Goal: Task Accomplishment & Management: Manage account settings

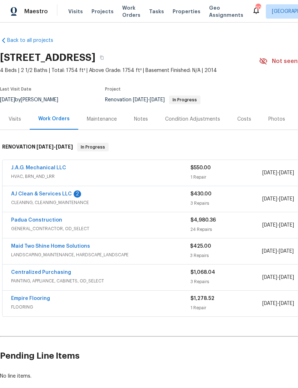
click at [138, 123] on div "Notes" at bounding box center [141, 118] width 31 height 21
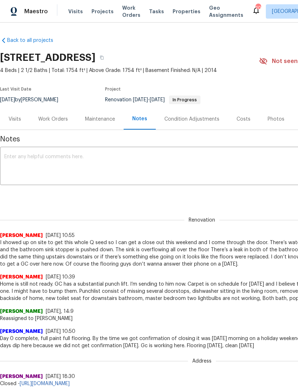
click at [69, 173] on textarea at bounding box center [202, 166] width 396 height 25
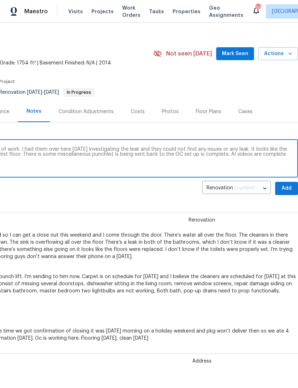
scroll to position [8, 106]
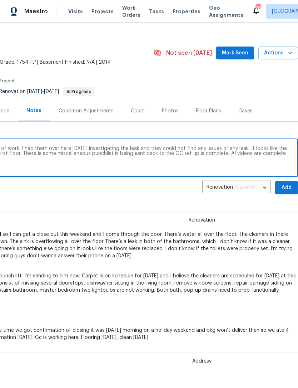
type textarea "So I visit today GC completed their scope of work. I had them over here Saturda…"
click at [286, 191] on span "Add" at bounding box center [286, 187] width 11 height 9
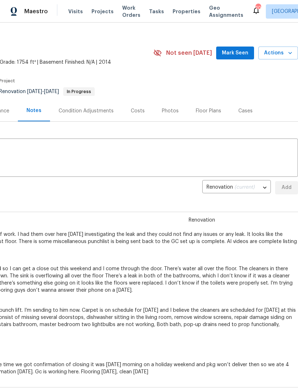
click at [237, 52] on span "Mark Seen" at bounding box center [235, 53] width 26 height 9
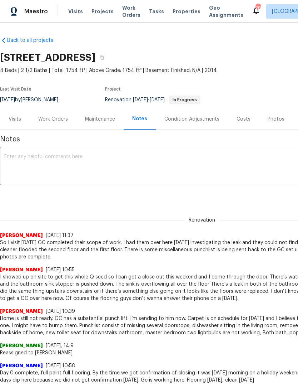
scroll to position [0, 0]
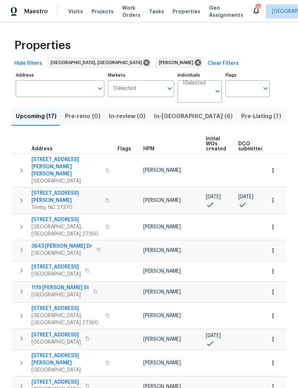
click at [23, 196] on icon "button" at bounding box center [21, 200] width 9 height 9
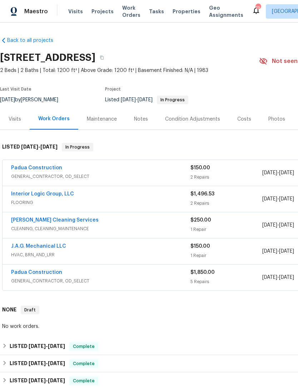
click at [46, 169] on link "Padua Construction" at bounding box center [36, 167] width 51 height 5
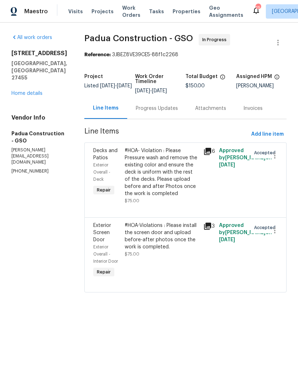
click at [32, 96] on link "Home details" at bounding box center [26, 93] width 31 height 5
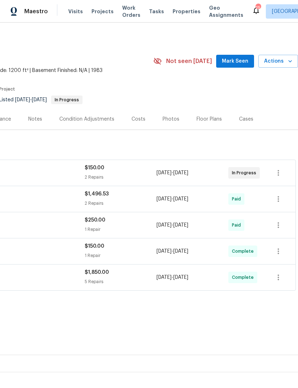
scroll to position [0, 106]
click at [233, 59] on span "Mark Seen" at bounding box center [235, 61] width 26 height 9
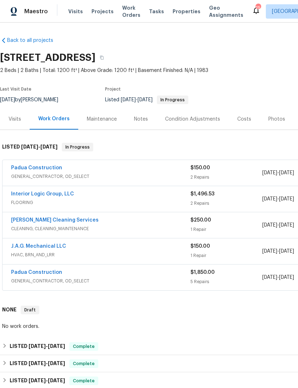
scroll to position [0, 0]
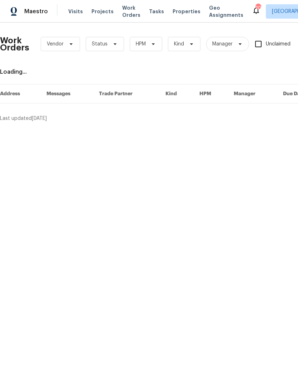
scroll to position [0, 118]
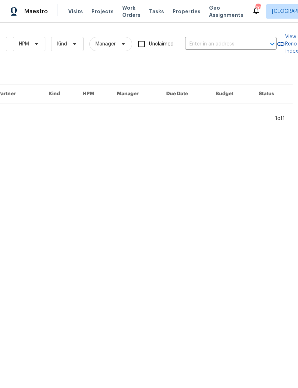
click at [207, 43] on input "text" at bounding box center [221, 44] width 72 height 11
type input "4555"
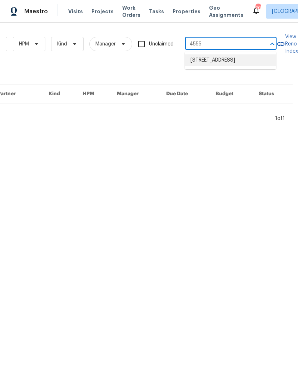
click at [240, 58] on li "4555 Old Town Dr, Winston Salem, NC 27106" at bounding box center [231, 60] width 92 height 12
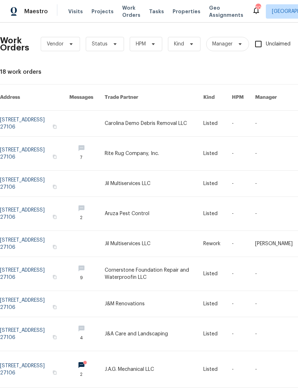
click at [148, 357] on link at bounding box center [154, 369] width 99 height 36
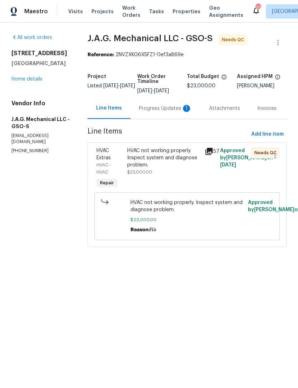
click at [148, 158] on div "HVAC not working properly. Inspect system and diagnose problem." at bounding box center [163, 157] width 73 height 21
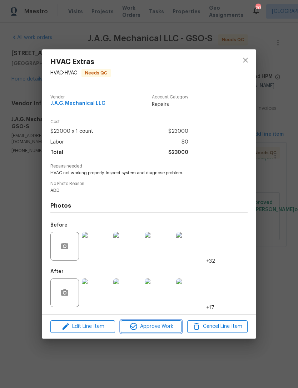
click at [163, 328] on span "Approve Work" at bounding box center [151, 326] width 56 height 9
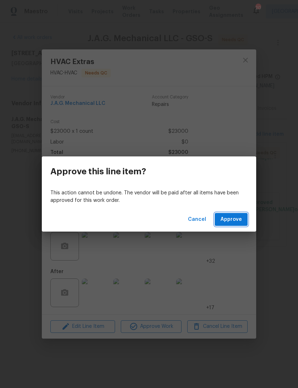
click at [240, 221] on span "Approve" at bounding box center [231, 219] width 21 height 9
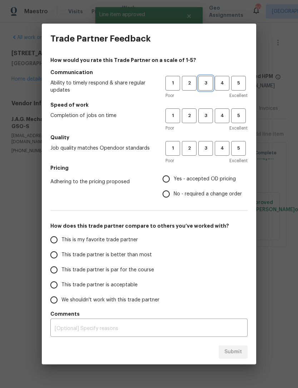
click at [205, 85] on span "3" at bounding box center [205, 83] width 13 height 8
click at [205, 112] on button "3" at bounding box center [206, 115] width 15 height 15
click at [205, 150] on span "3" at bounding box center [205, 148] width 13 height 8
click at [172, 179] on input "Yes - accepted OD pricing" at bounding box center [166, 178] width 15 height 15
radio input "true"
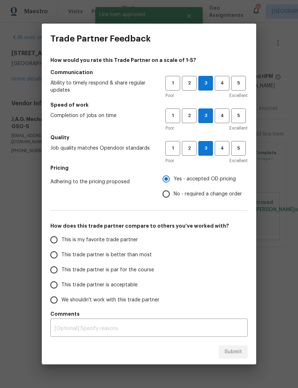
click at [57, 271] on input "This trade partner is par for the course" at bounding box center [53, 269] width 15 height 15
click at [234, 347] on span "Submit" at bounding box center [234, 351] width 18 height 9
radio input "true"
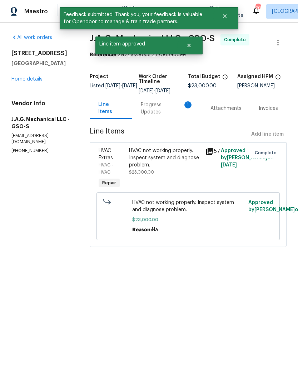
click at [162, 111] on div "Progress Updates 1" at bounding box center [167, 108] width 53 height 14
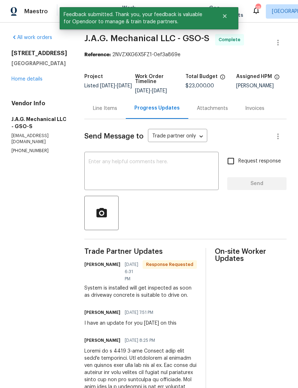
click at [34, 82] on link "Home details" at bounding box center [26, 79] width 31 height 5
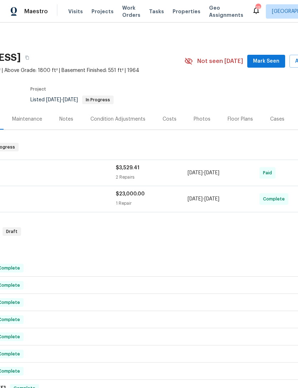
scroll to position [0, 75]
click at [274, 62] on span "Mark Seen" at bounding box center [266, 61] width 26 height 9
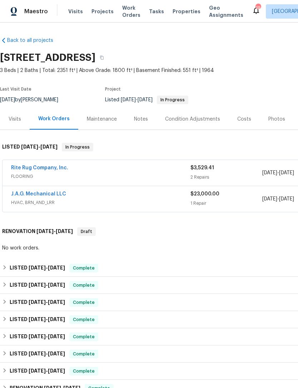
scroll to position [0, 0]
